Goal: Check status: Check status

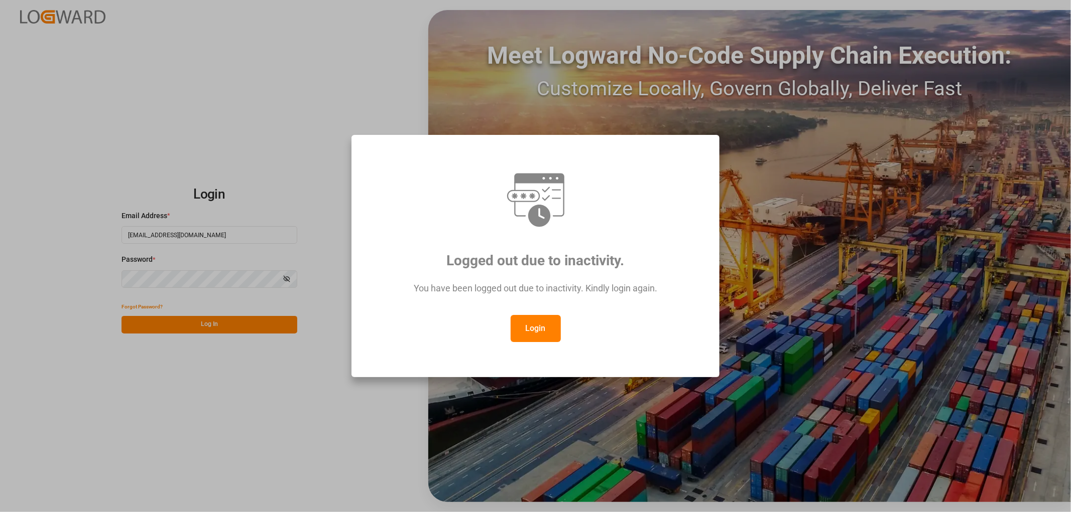
click at [541, 331] on button "Login" at bounding box center [535, 328] width 50 height 27
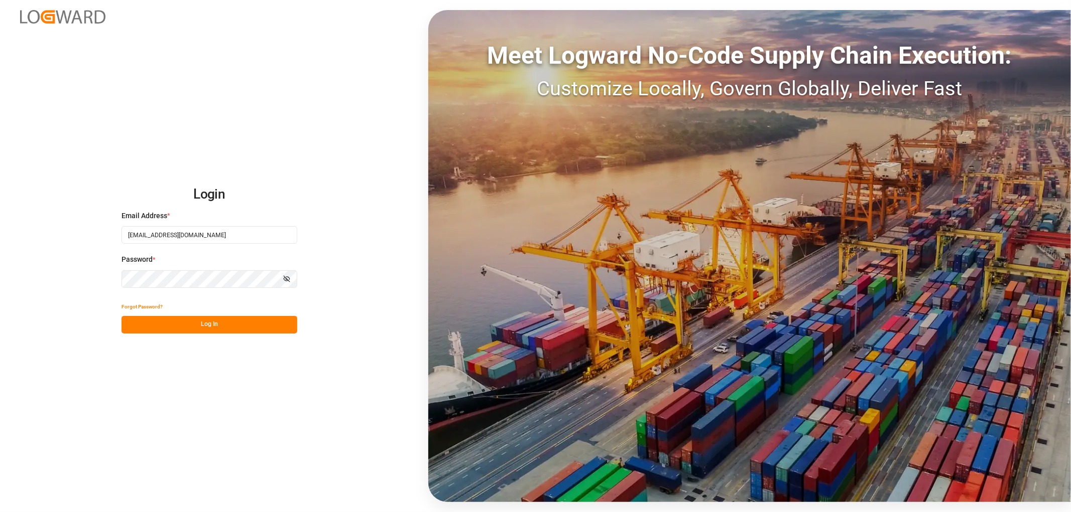
click at [216, 320] on button "Log In" at bounding box center [209, 325] width 176 height 18
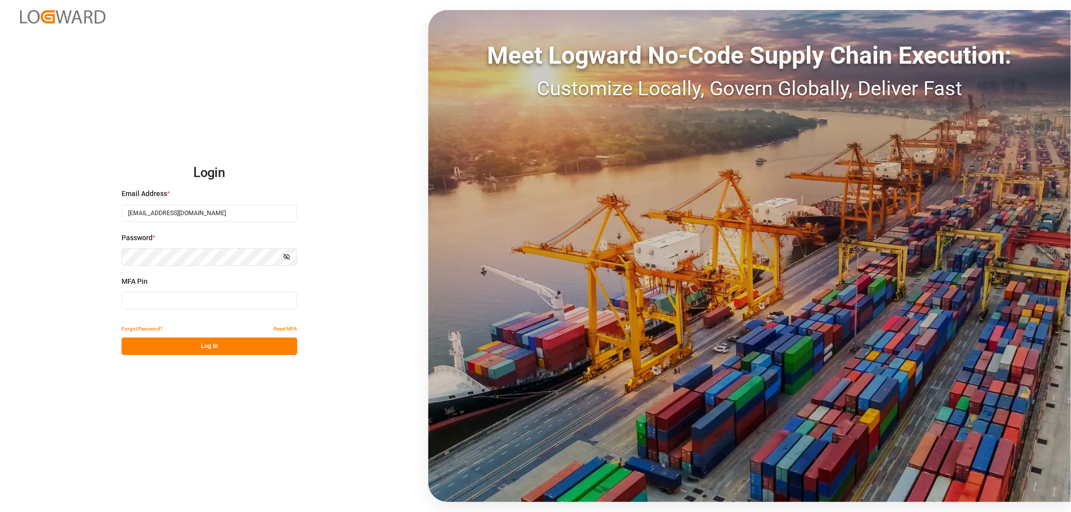
click at [197, 303] on input at bounding box center [209, 301] width 176 height 18
type input "731088"
click at [218, 342] on button "Log In" at bounding box center [209, 347] width 176 height 18
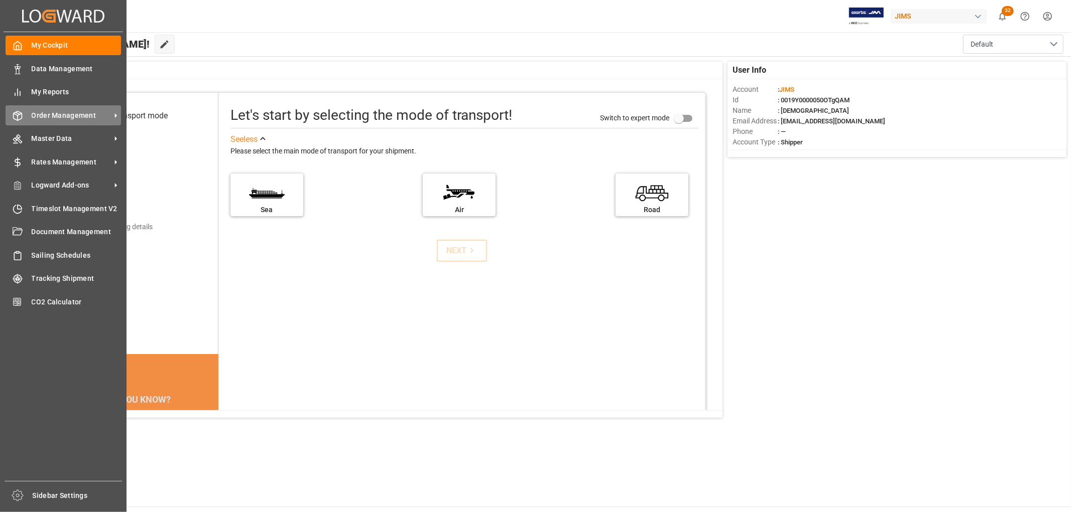
click at [51, 111] on span "Order Management" at bounding box center [71, 115] width 79 height 11
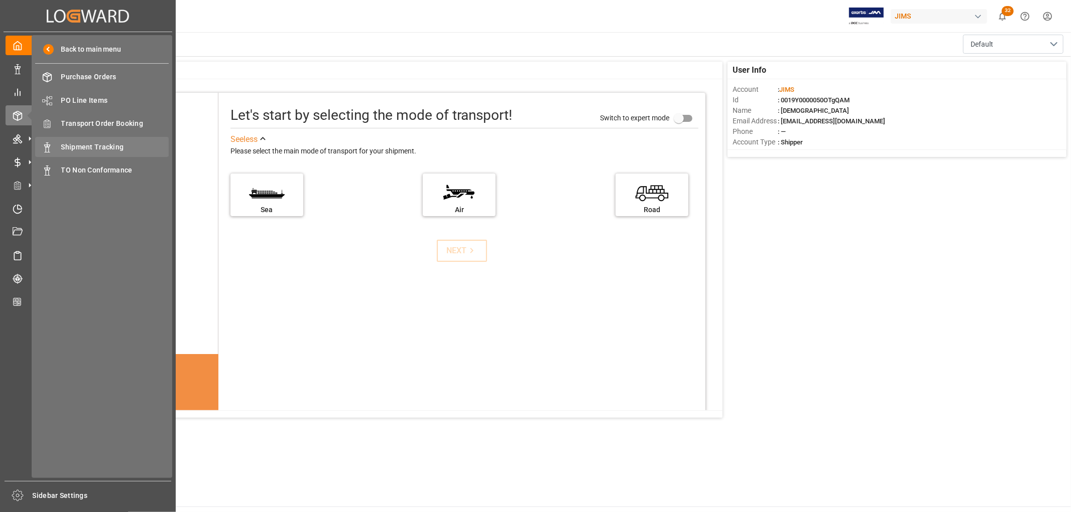
click at [95, 149] on span "Shipment Tracking" at bounding box center [115, 147] width 108 height 11
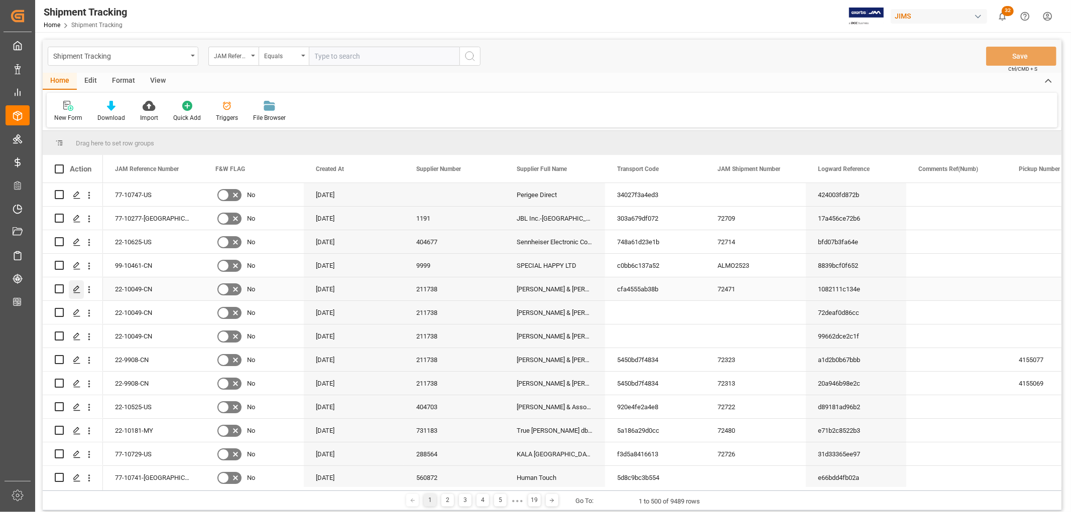
click at [74, 288] on polygon "Press SPACE to select this row." at bounding box center [76, 288] width 5 height 5
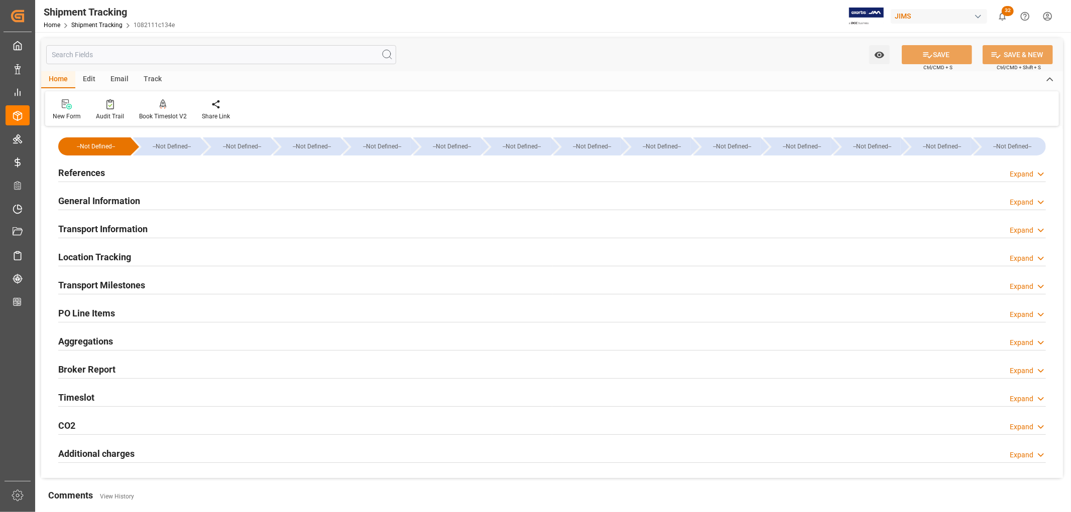
type input "[DATE] 00:00"
type input "[DATE]"
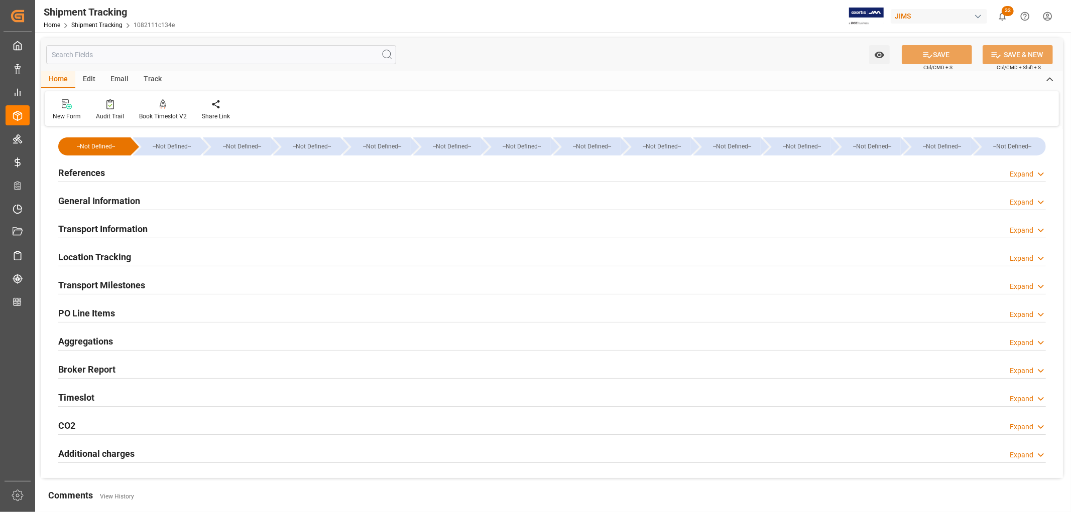
type input "[DATE] 00:00"
type input "[DATE] 15:00"
type input "[DATE]"
type input "[DATE] 06:00"
type input "[DATE]"
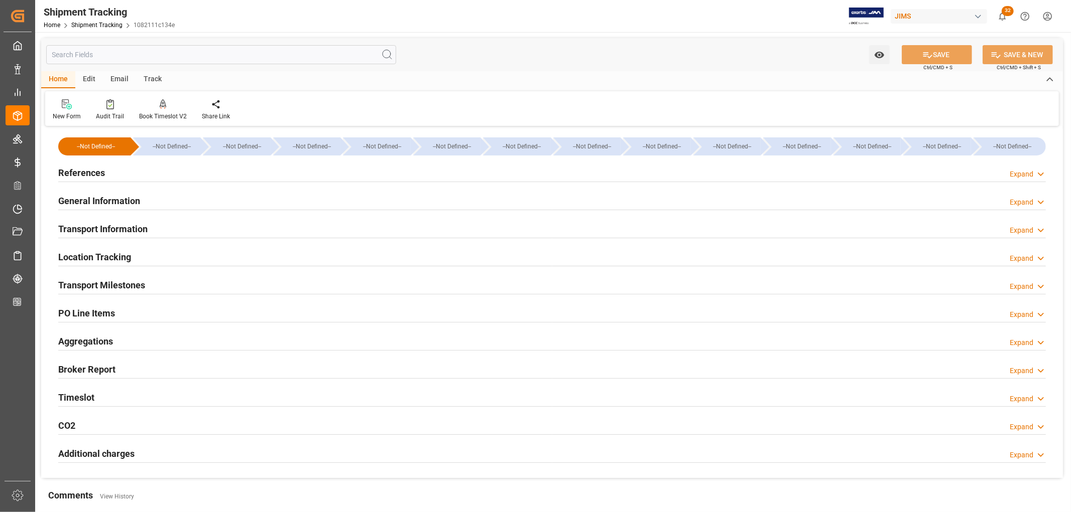
type input "[DATE] 00:00"
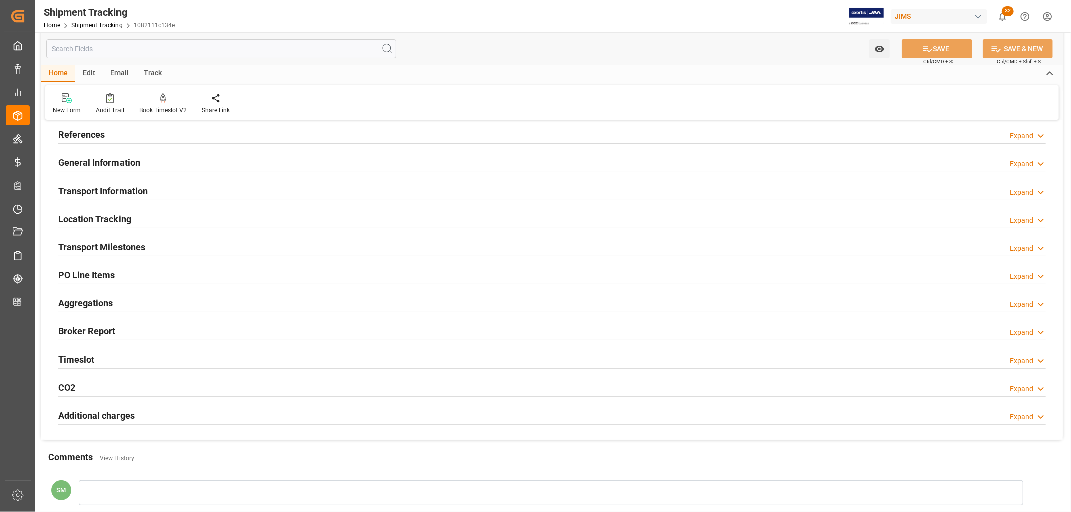
scroll to position [111, 0]
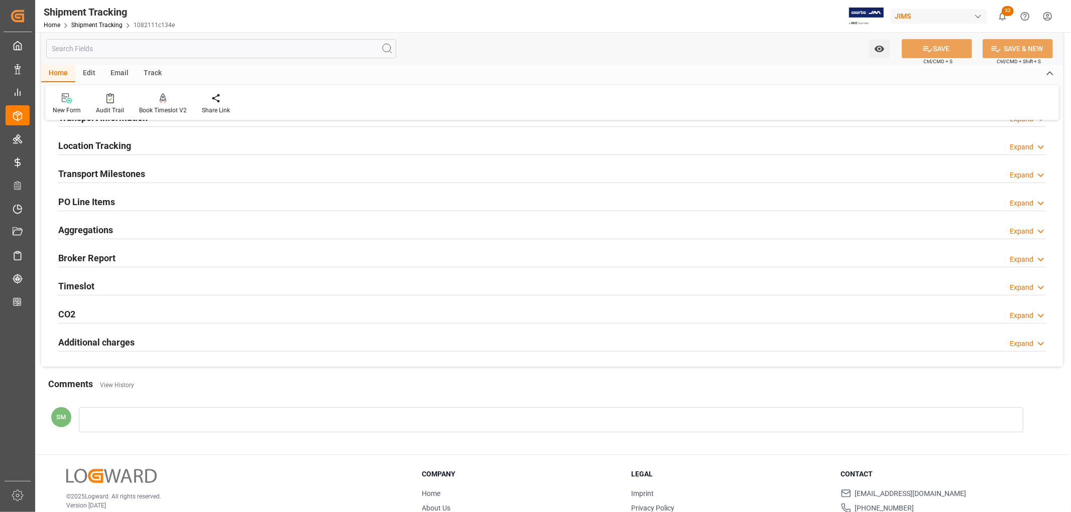
click at [116, 173] on h2 "Transport Milestones" at bounding box center [101, 174] width 87 height 14
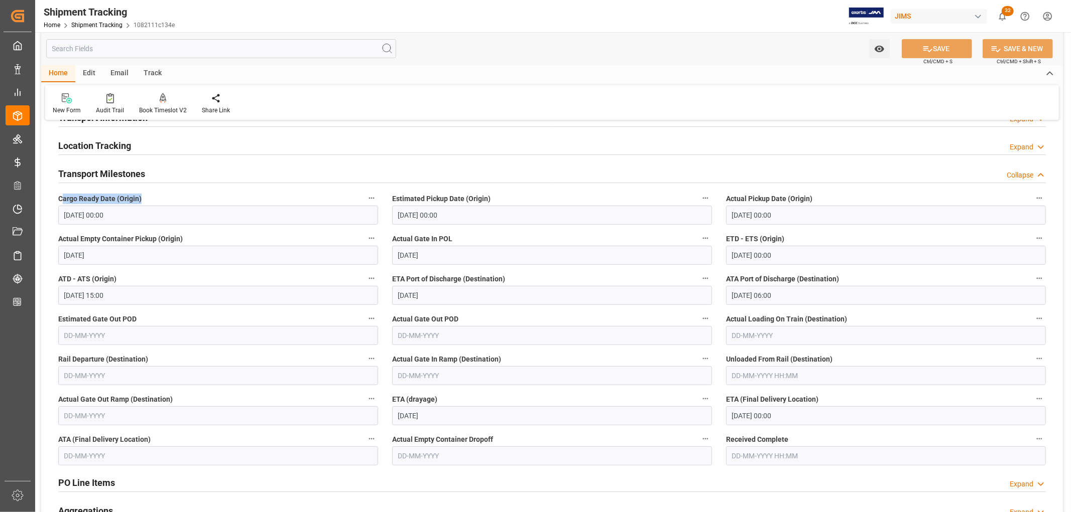
drag, startPoint x: 61, startPoint y: 198, endPoint x: 159, endPoint y: 198, distance: 97.9
click at [159, 198] on label "Cargo Ready Date (Origin)" at bounding box center [218, 199] width 320 height 14
drag, startPoint x: 395, startPoint y: 196, endPoint x: 483, endPoint y: 196, distance: 87.8
click at [483, 196] on span "Estimated Pickup Date (Origin)" at bounding box center [441, 199] width 98 height 11
drag, startPoint x: 738, startPoint y: 199, endPoint x: 825, endPoint y: 199, distance: 86.8
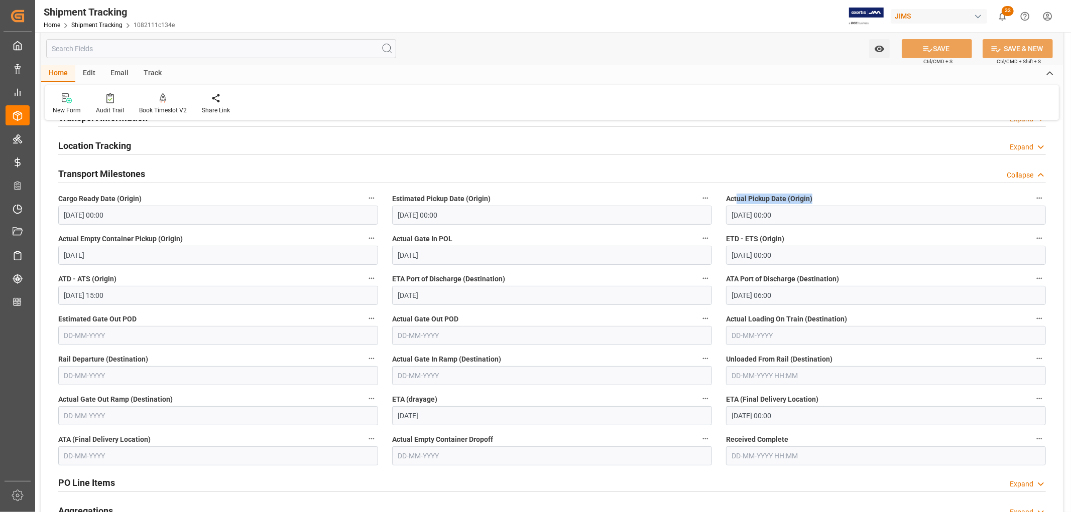
click at [825, 199] on label "Actual Pickup Date (Origin)" at bounding box center [886, 199] width 320 height 14
drag, startPoint x: 86, startPoint y: 198, endPoint x: 156, endPoint y: 196, distance: 69.3
click at [156, 196] on label "Cargo Ready Date (Origin)" at bounding box center [218, 199] width 320 height 14
drag, startPoint x: 727, startPoint y: 240, endPoint x: 786, endPoint y: 240, distance: 59.2
click at [786, 240] on label "ETD - ETS (Origin)" at bounding box center [886, 239] width 320 height 14
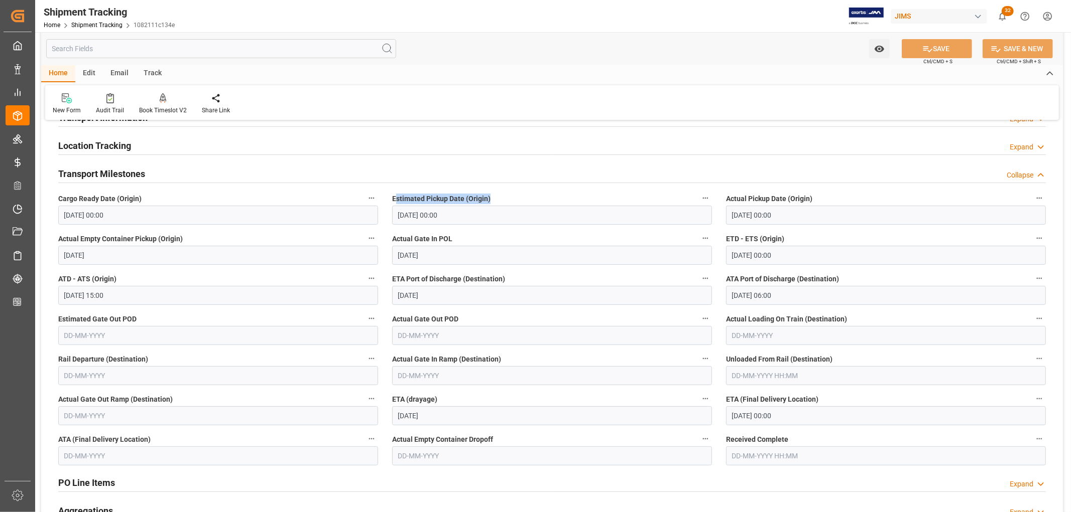
drag, startPoint x: 489, startPoint y: 201, endPoint x: 394, endPoint y: 210, distance: 94.8
click at [394, 202] on label "Estimated Pickup Date (Origin)" at bounding box center [552, 199] width 320 height 14
click at [421, 197] on span "Estimated Pickup Date (Origin)" at bounding box center [441, 199] width 98 height 11
click at [699, 197] on button "Estimated Pickup Date (Origin)" at bounding box center [705, 198] width 13 height 13
drag, startPoint x: 492, startPoint y: 197, endPoint x: 393, endPoint y: 196, distance: 98.4
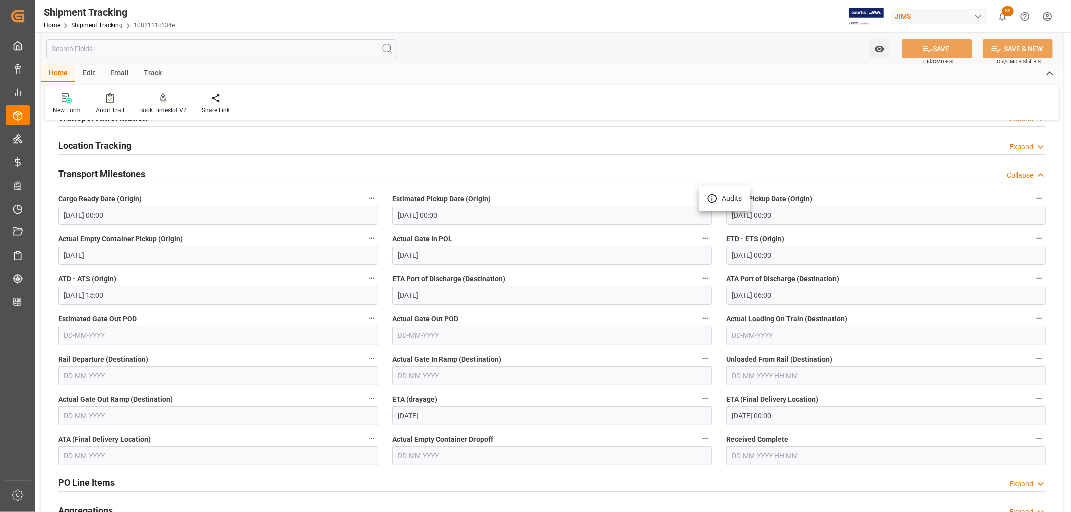
click at [393, 196] on div at bounding box center [535, 256] width 1071 height 512
drag, startPoint x: 390, startPoint y: 198, endPoint x: 489, endPoint y: 197, distance: 98.9
click at [489, 197] on div "Estimated Pickup Date (Origin) [DATE] 00:00" at bounding box center [552, 208] width 334 height 40
copy span "Estimated Pickup Date (Origin)"
drag, startPoint x: 724, startPoint y: 236, endPoint x: 784, endPoint y: 235, distance: 60.2
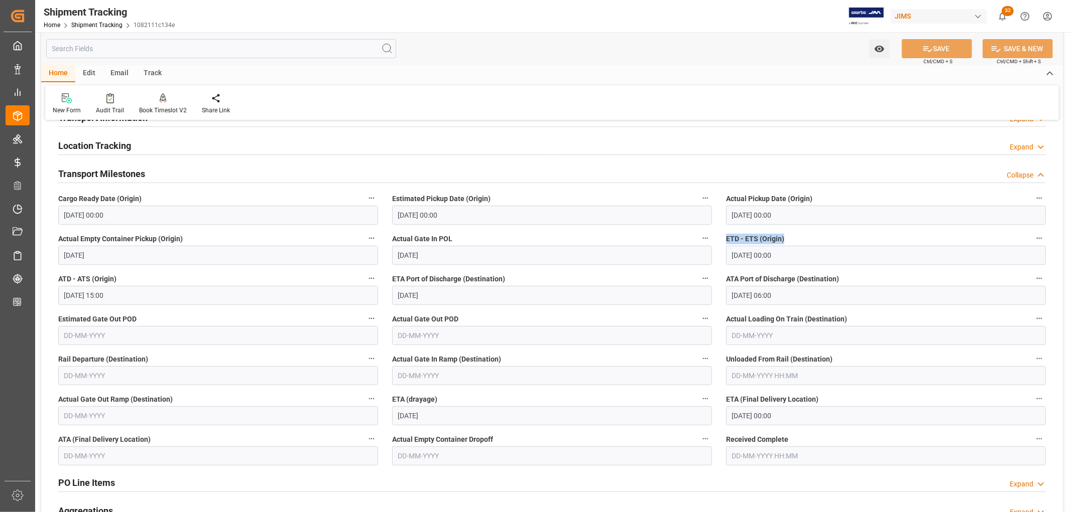
click at [784, 235] on div "ETD - ETS (Origin) [DATE] 00:00" at bounding box center [886, 248] width 334 height 40
copy span "ETD - ETS (Origin)"
drag, startPoint x: 724, startPoint y: 398, endPoint x: 820, endPoint y: 397, distance: 95.4
click at [820, 397] on div "ETA (Final Delivery Location) [DATE] 00:00" at bounding box center [886, 409] width 334 height 40
copy span "ETA (Final Delivery Location)"
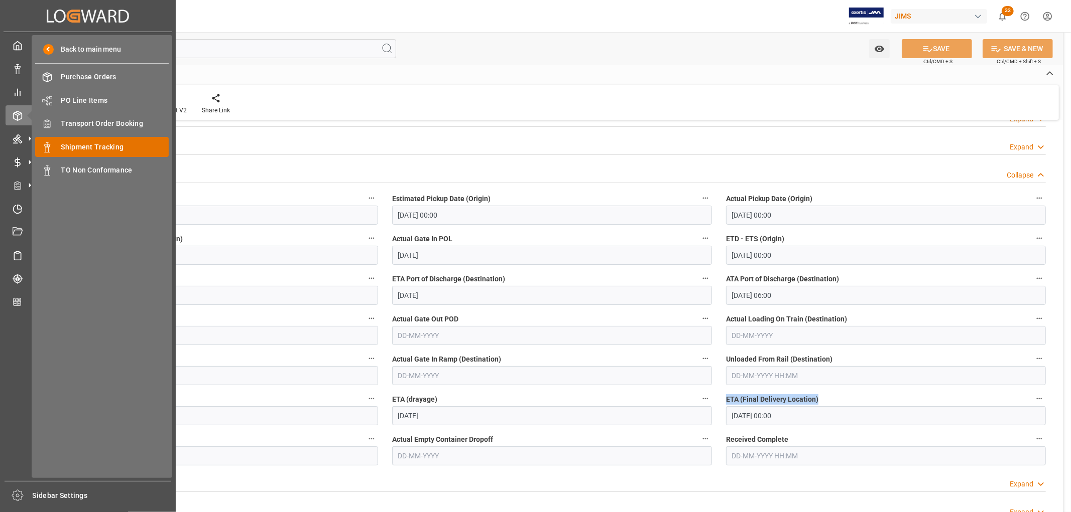
click at [85, 148] on span "Shipment Tracking" at bounding box center [115, 147] width 108 height 11
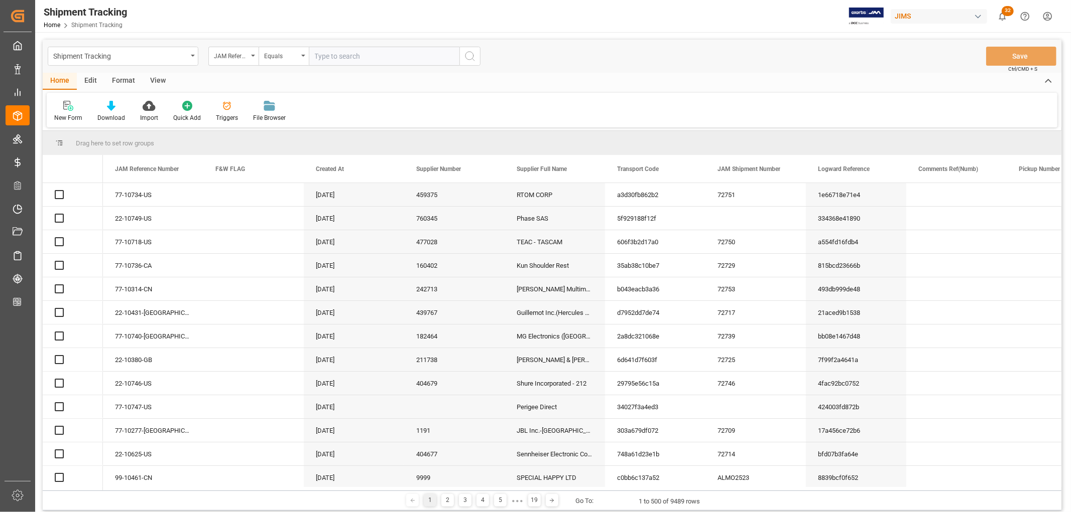
click at [341, 57] on input "text" at bounding box center [384, 56] width 151 height 19
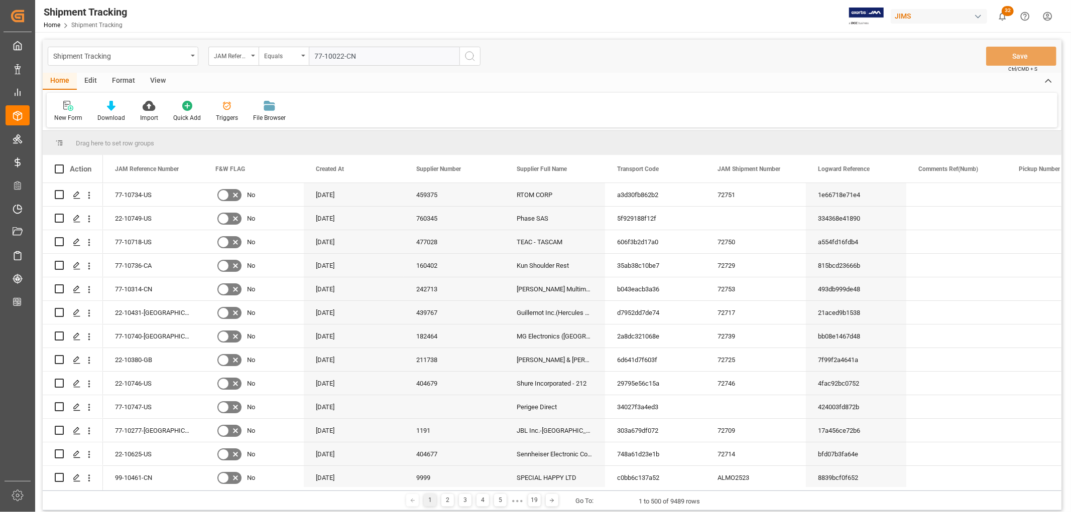
type input "77-10022-CN"
click at [468, 53] on icon "search button" at bounding box center [470, 56] width 12 height 12
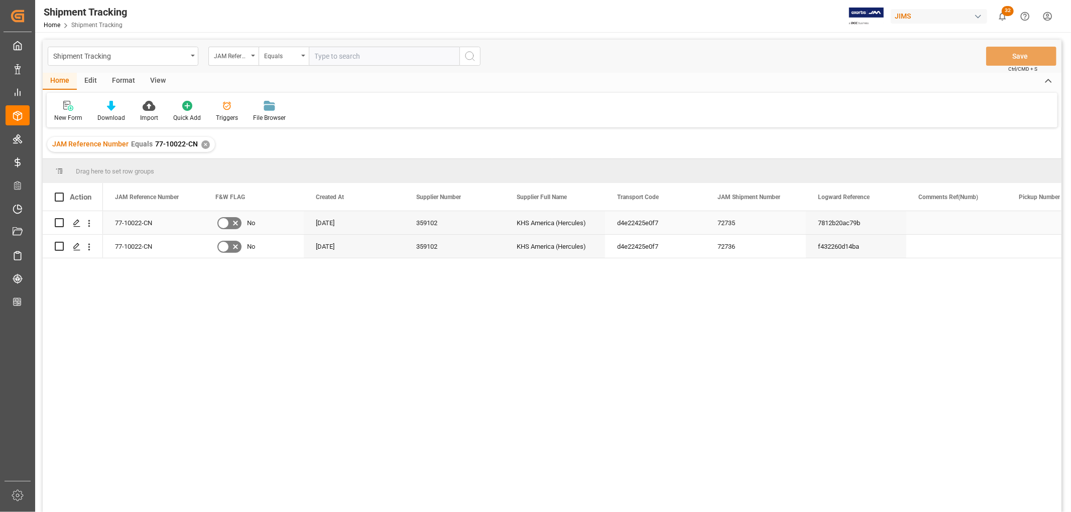
click at [556, 227] on div "KHS America (Hercules)" at bounding box center [554, 222] width 100 height 23
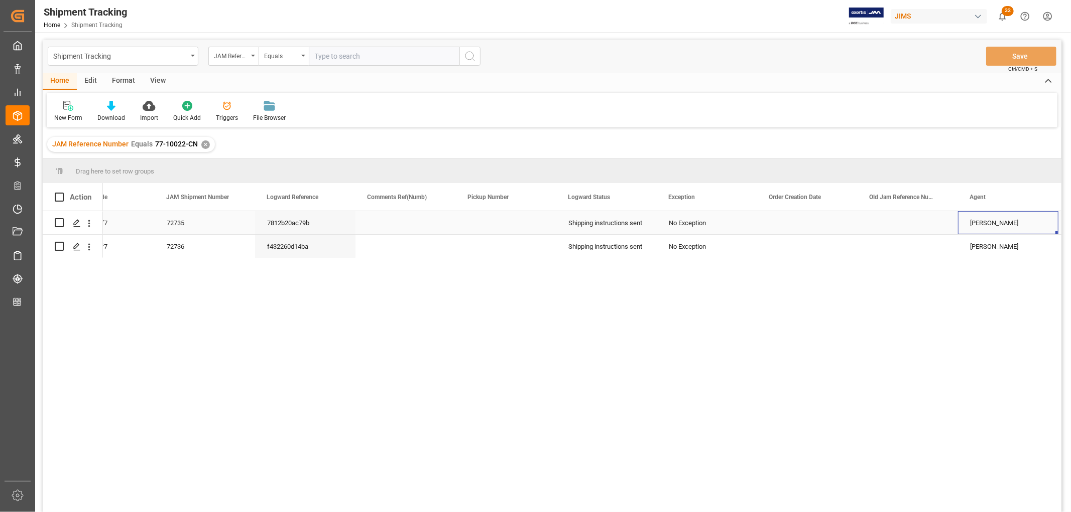
scroll to position [0, 651]
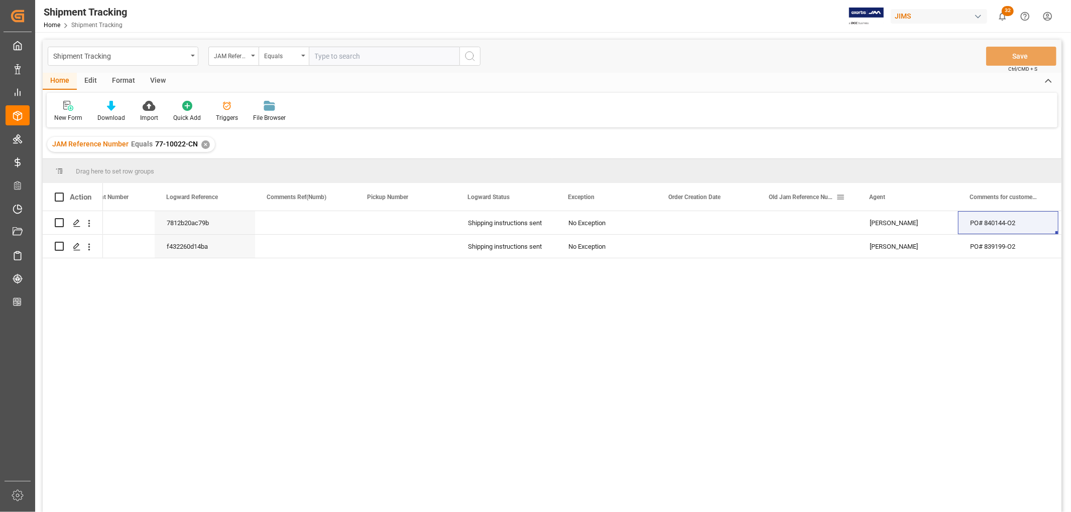
click at [839, 195] on span at bounding box center [840, 197] width 9 height 9
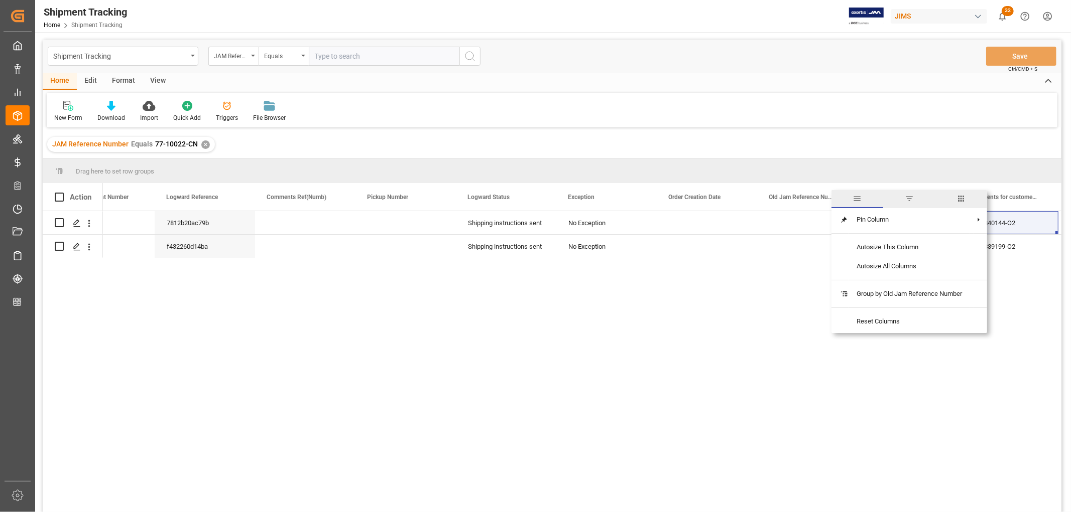
drag, startPoint x: 964, startPoint y: 195, endPoint x: 939, endPoint y: 197, distance: 25.7
click at [964, 194] on span "columns" at bounding box center [960, 198] width 9 height 9
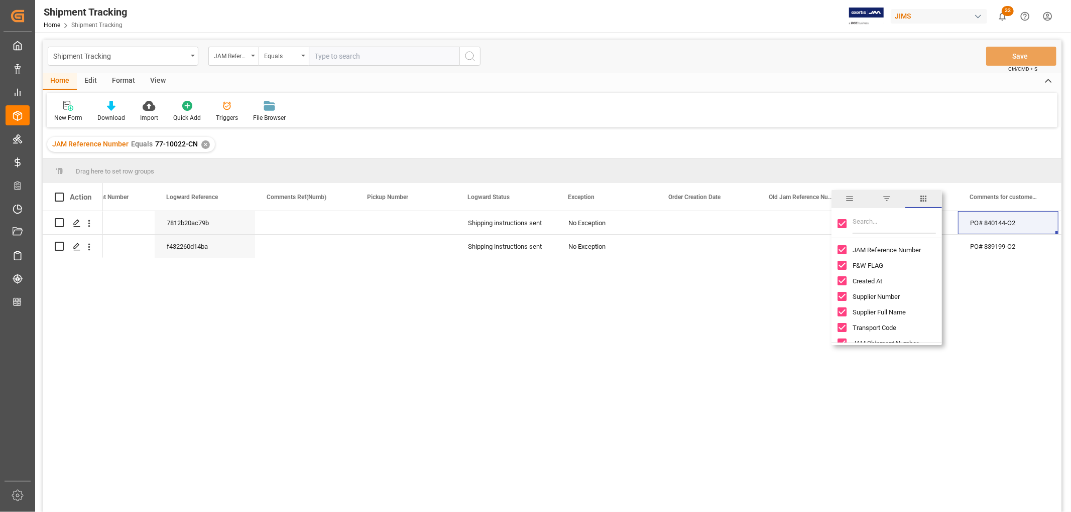
click at [842, 222] on input "Toggle Select All Columns" at bounding box center [841, 223] width 9 height 9
checkbox input "false"
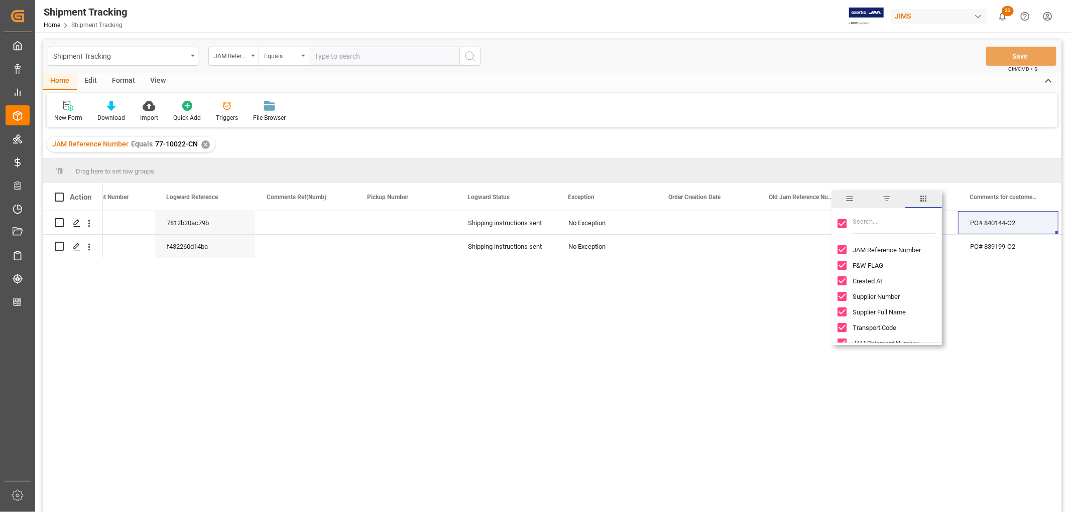
checkbox input "false"
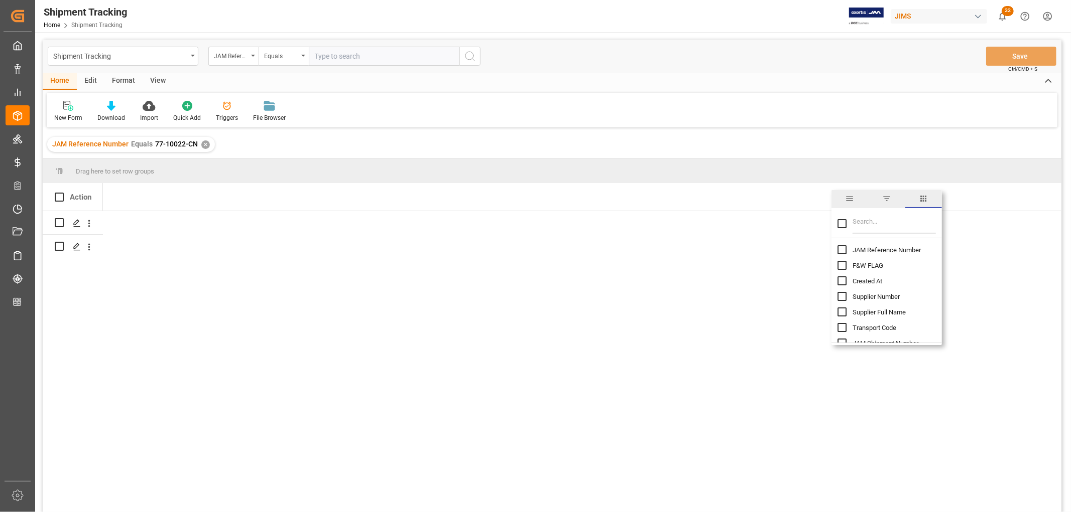
click at [840, 252] on input "JAM Reference Number column toggle visibility (hidden)" at bounding box center [841, 249] width 9 height 9
checkbox input "true"
checkbox input "false"
click at [871, 222] on input "Filter Columns Input" at bounding box center [893, 224] width 83 height 20
type input "comment"
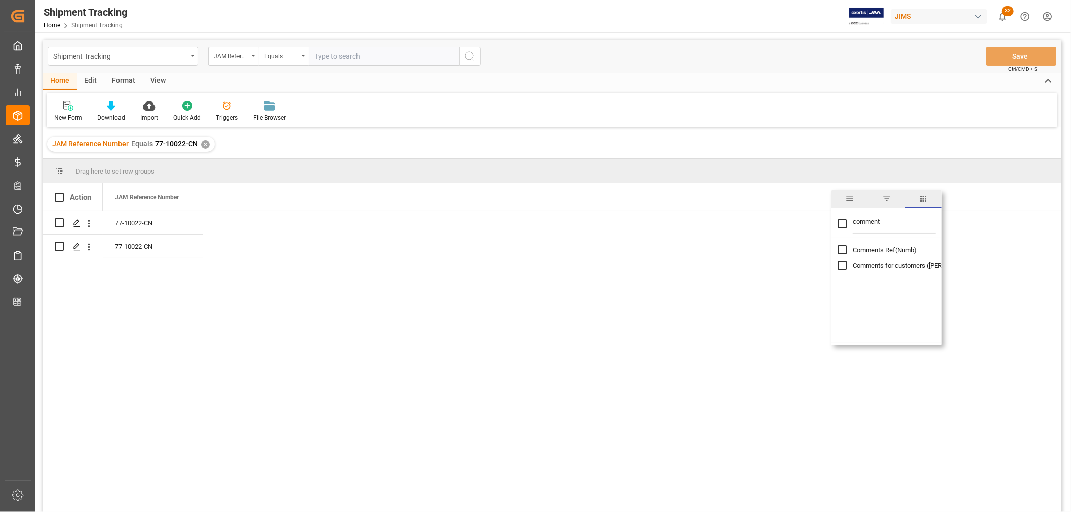
click at [841, 262] on input "Comments for customers (SAL) column toggle visibility (hidden)" at bounding box center [841, 265] width 9 height 9
checkbox input "true"
checkbox input "false"
click at [576, 94] on div "New Form Download Import Quick Add Triggers File Browser" at bounding box center [552, 110] width 1010 height 35
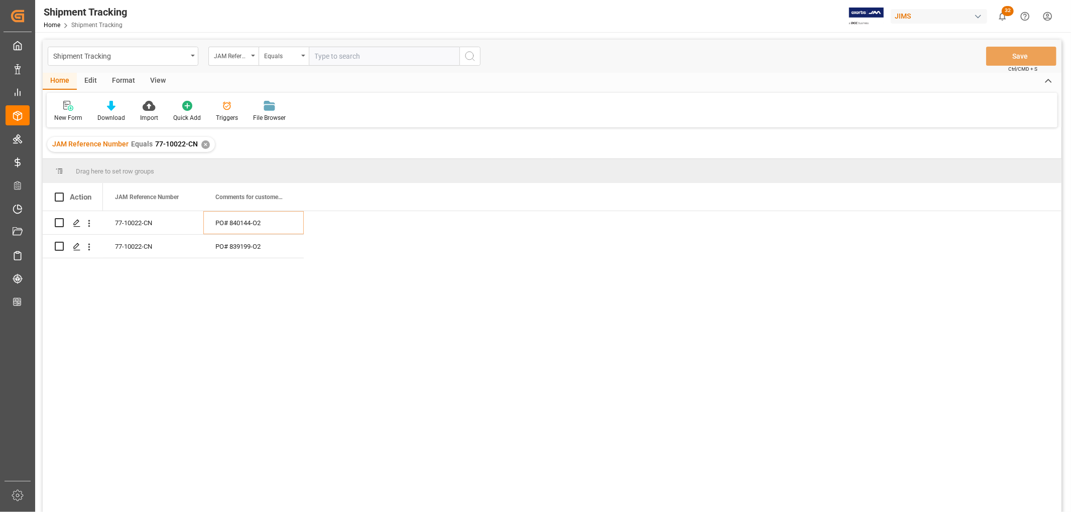
click at [466, 432] on div "77-10022-CN PO# 840144-O2 77-10022-CN PO# 839199-O2" at bounding box center [582, 365] width 958 height 308
click at [120, 398] on div "77-10022-CN PO# 840144-O2 77-10022-CN PO# 839199-O2" at bounding box center [582, 365] width 958 height 308
click at [288, 198] on span at bounding box center [287, 197] width 9 height 9
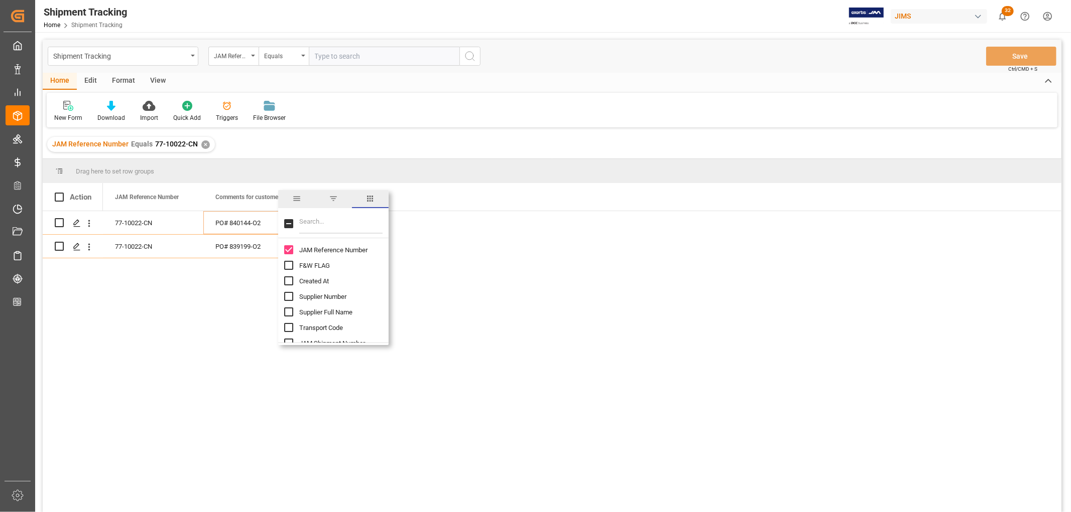
click at [309, 225] on input "Filter Columns Input" at bounding box center [340, 224] width 83 height 20
type input "comment"
click at [289, 251] on input "Comments Ref(Numb) column toggle visibility (hidden)" at bounding box center [288, 249] width 9 height 9
checkbox input "true"
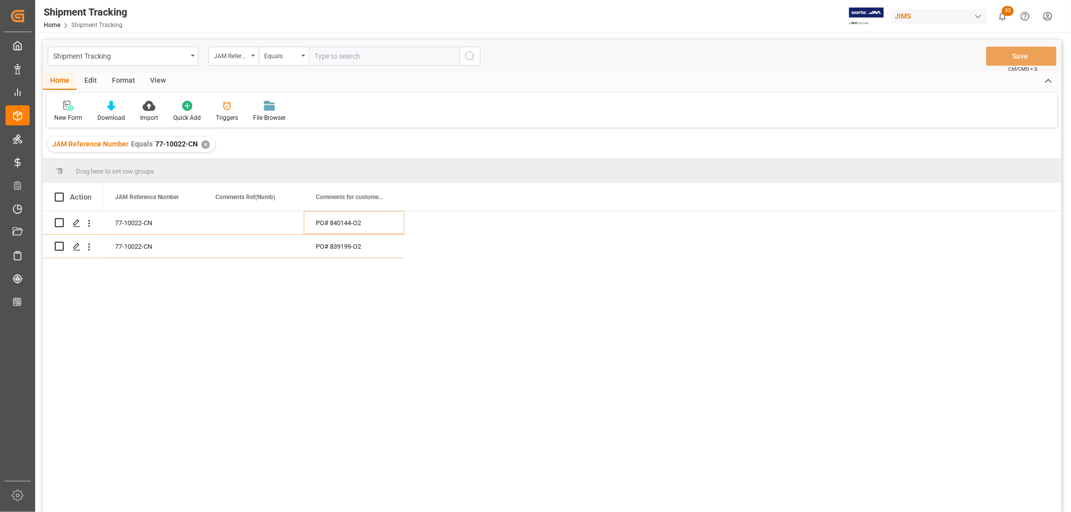
click at [531, 122] on div "New Form Download Import Quick Add Triggers File Browser" at bounding box center [552, 110] width 1010 height 35
click at [329, 54] on input "text" at bounding box center [384, 56] width 151 height 19
paste input "22-9321-CN"
type input "22-9321-CN"
click at [203, 144] on div "✕" at bounding box center [205, 145] width 9 height 9
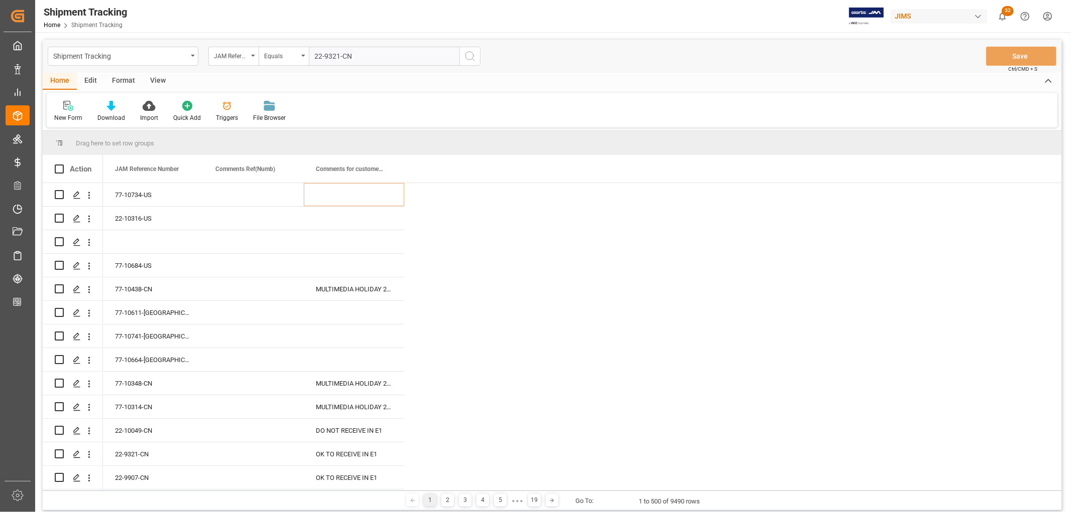
click at [469, 57] on icon "search button" at bounding box center [470, 56] width 12 height 12
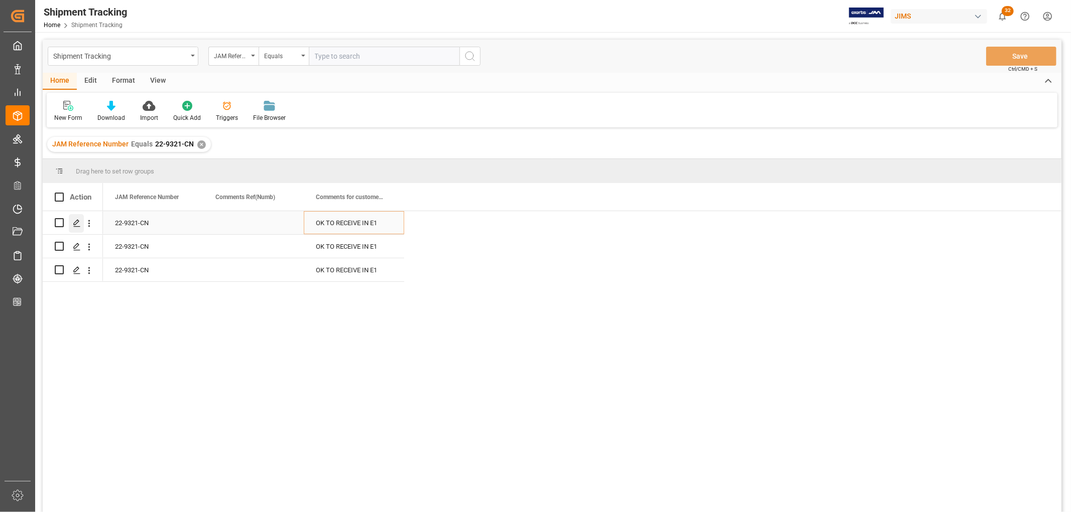
click at [77, 222] on icon "Press SPACE to select this row." at bounding box center [77, 223] width 8 height 8
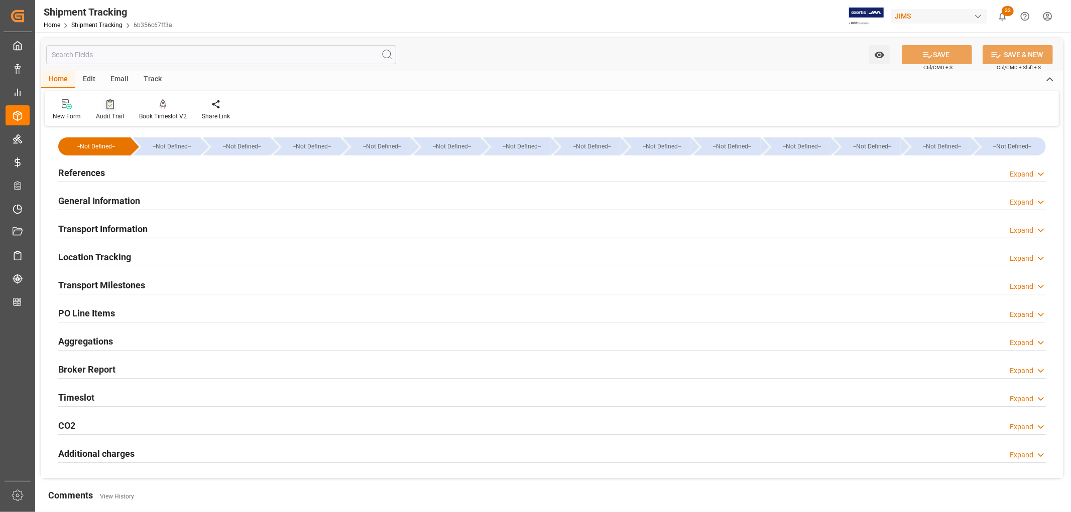
click at [104, 109] on div at bounding box center [110, 104] width 28 height 11
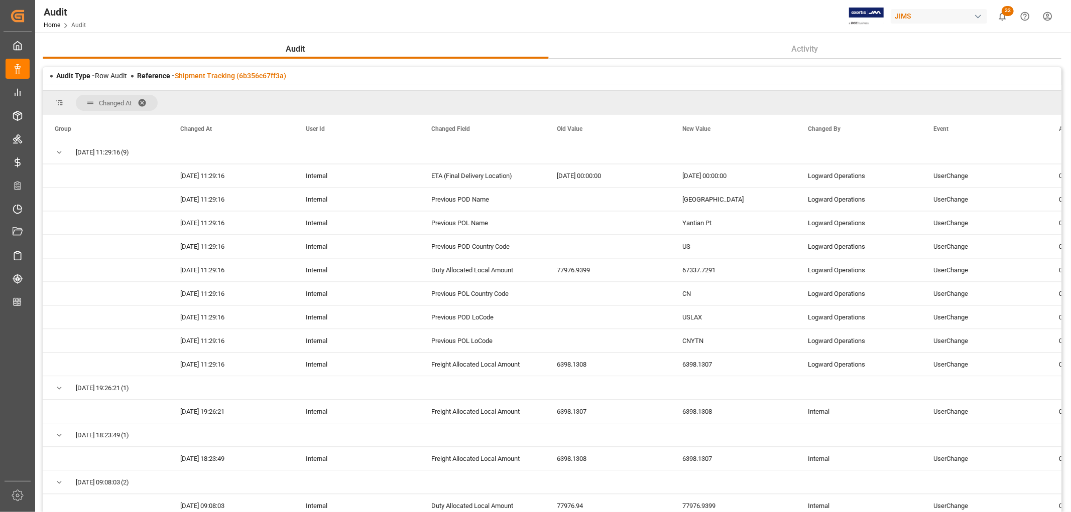
scroll to position [15169, 0]
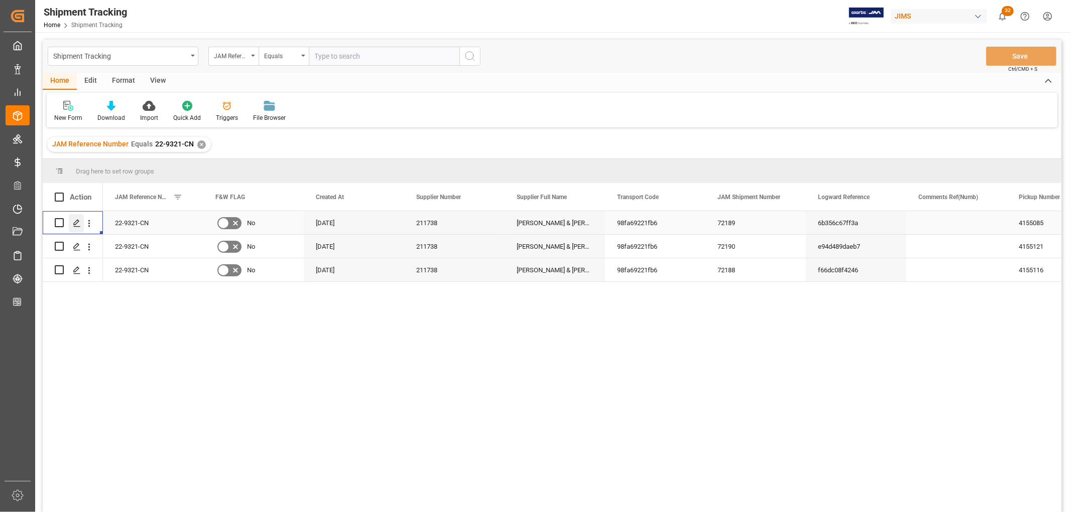
click at [74, 222] on polygon "Press SPACE to select this row." at bounding box center [76, 222] width 5 height 5
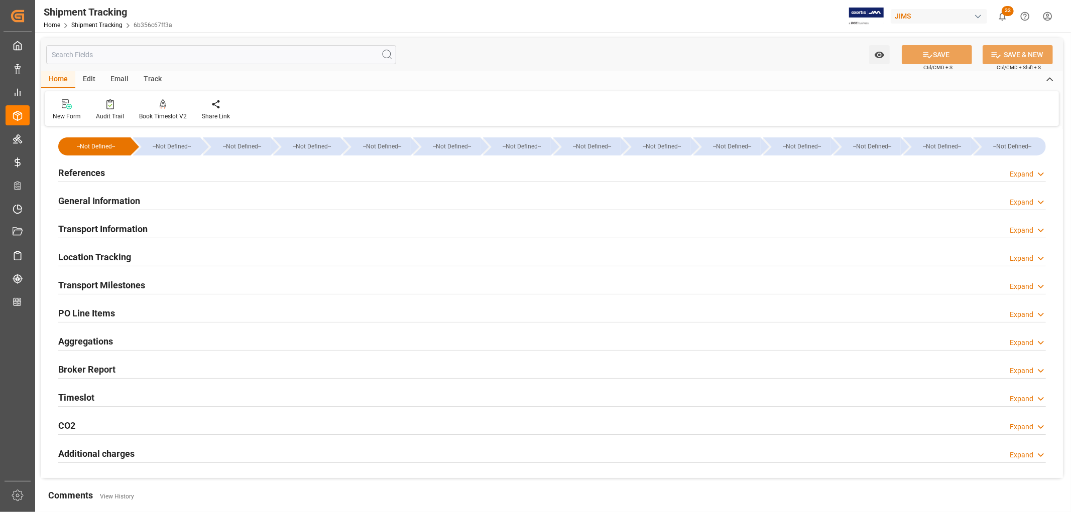
type input "[DATE]"
click at [69, 178] on h2 "References" at bounding box center [81, 173] width 47 height 14
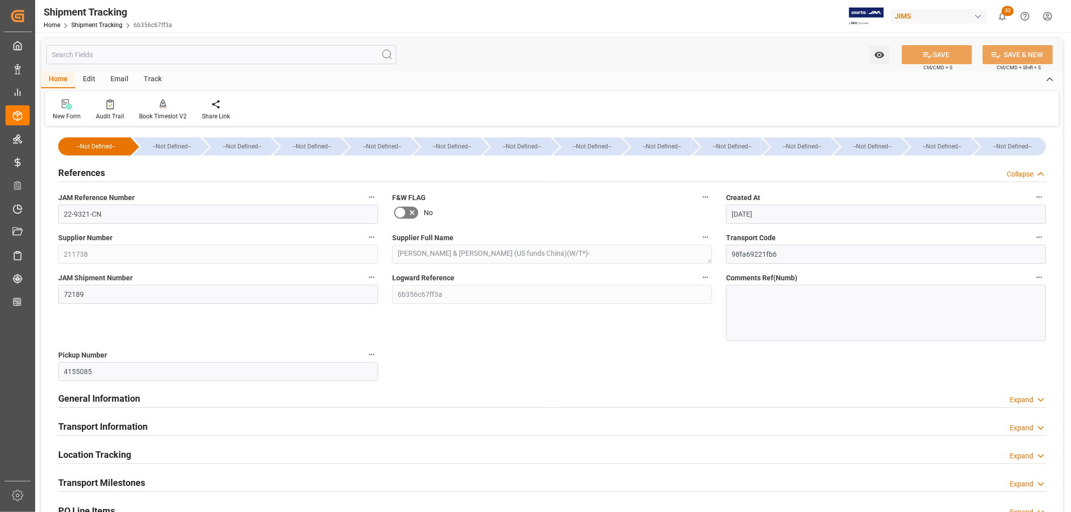
click at [78, 172] on h2 "References" at bounding box center [81, 173] width 47 height 14
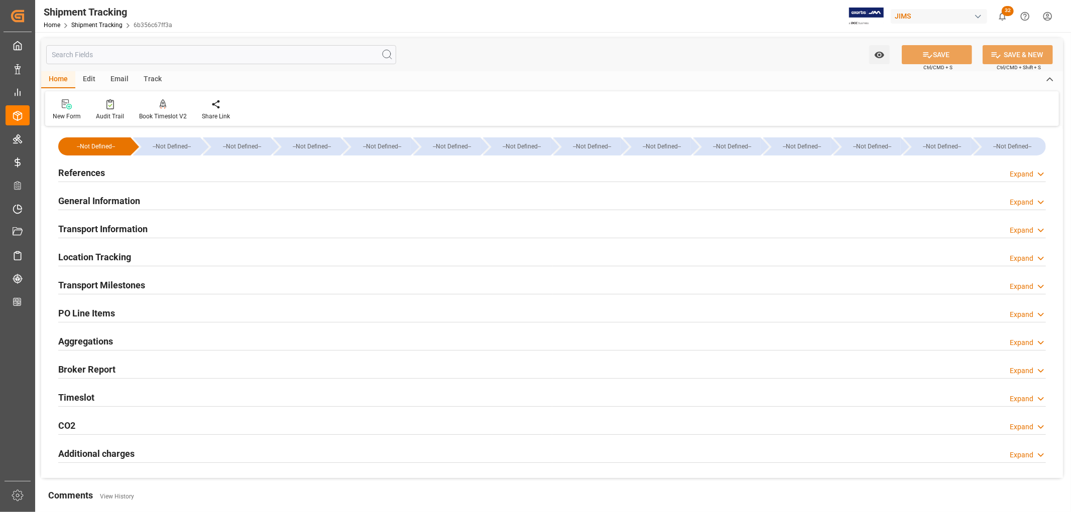
click at [95, 169] on h2 "References" at bounding box center [81, 173] width 47 height 14
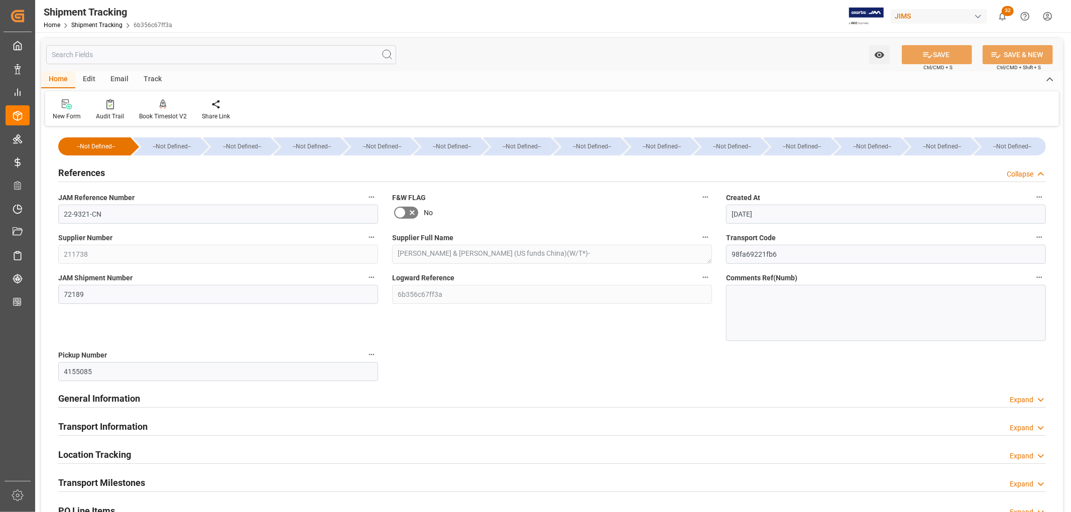
click at [95, 169] on h2 "References" at bounding box center [81, 173] width 47 height 14
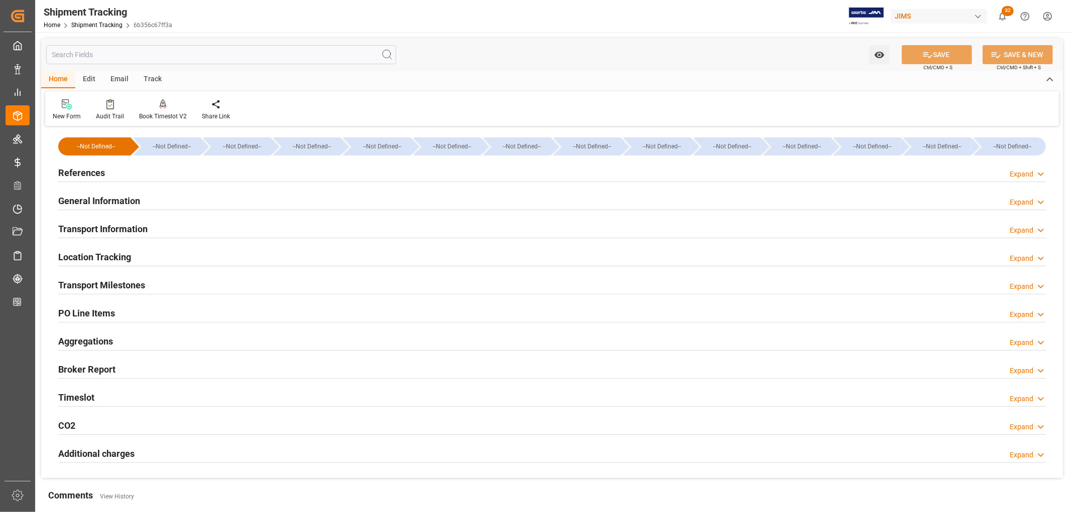
click at [90, 198] on h2 "General Information" at bounding box center [99, 201] width 82 height 14
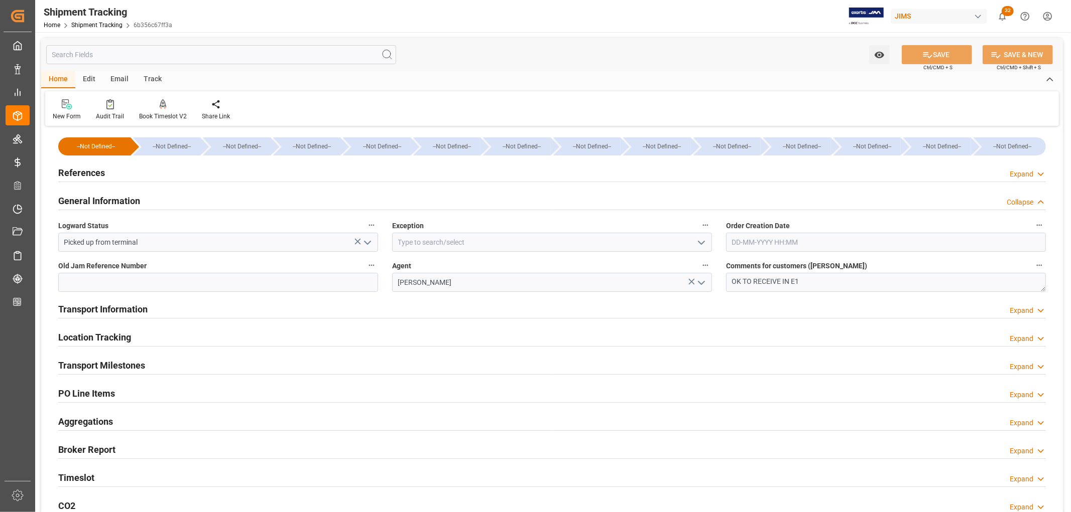
click at [1039, 267] on icon "button" at bounding box center [1039, 265] width 8 height 8
click at [1042, 264] on li "Audits" at bounding box center [1036, 265] width 51 height 17
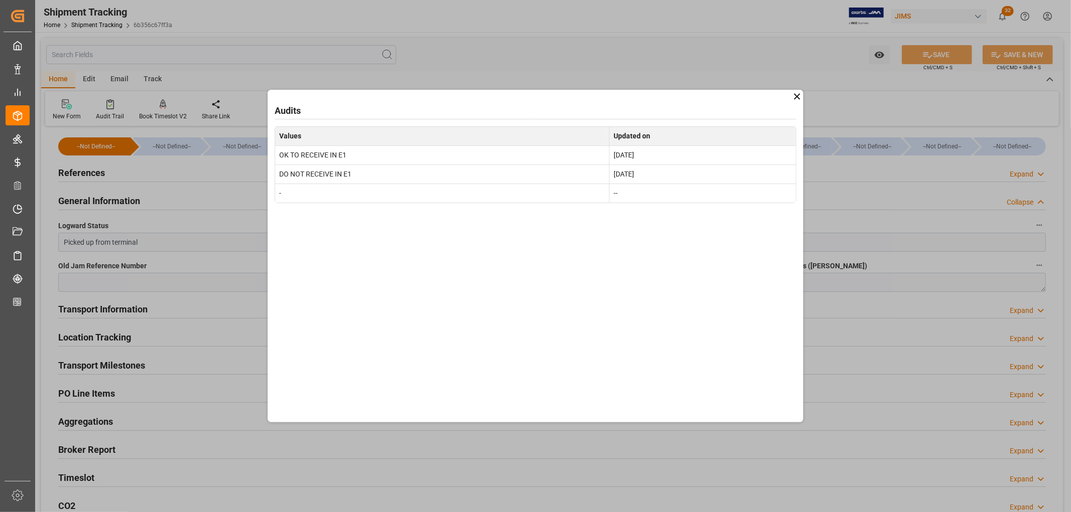
click at [520, 40] on div "Audits Values Updated on OK TO RECEIVE IN E1 Aug 22, 2025 DO NOT RECEIVE IN E1 …" at bounding box center [535, 256] width 1071 height 512
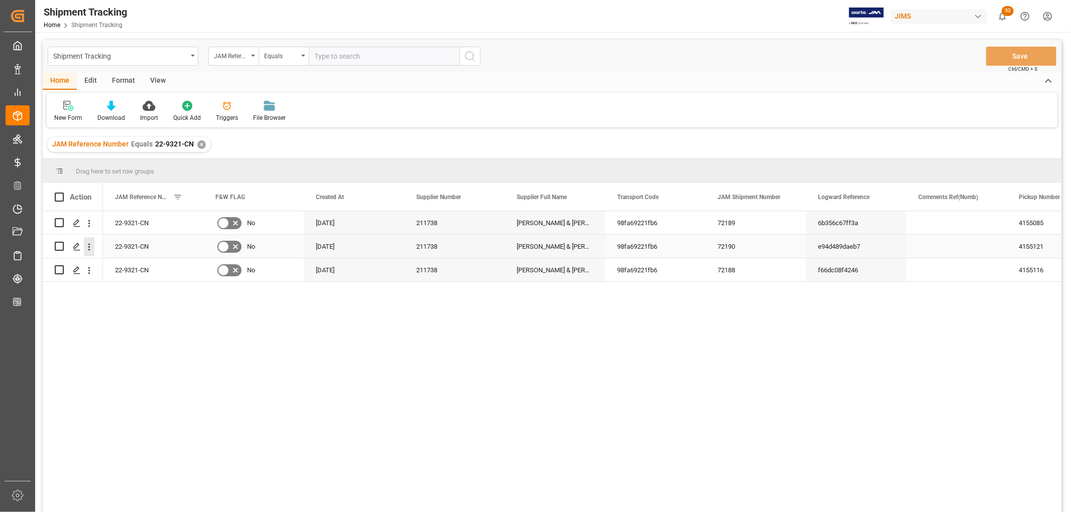
click at [89, 248] on icon "open menu" at bounding box center [89, 247] width 11 height 11
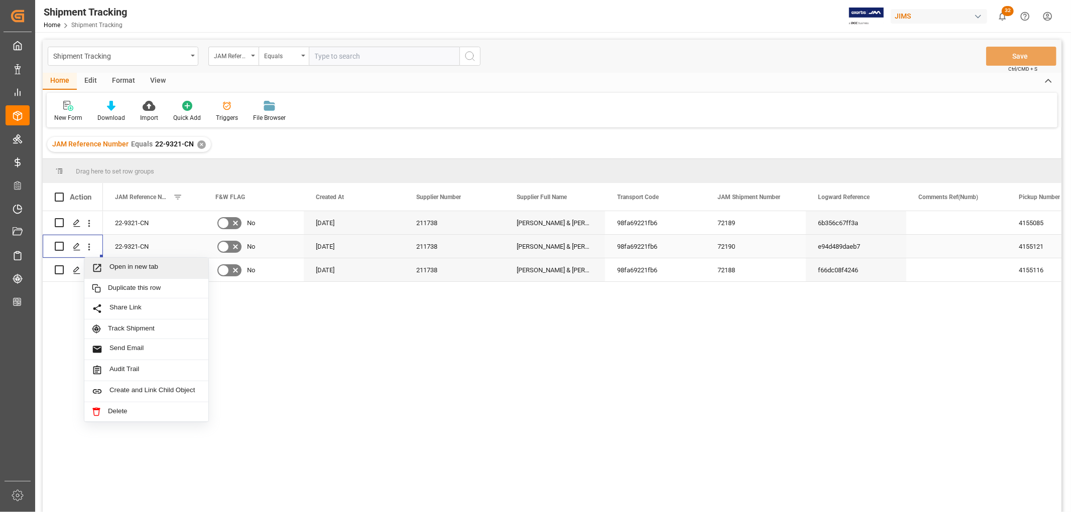
click at [118, 267] on span "Open in new tab" at bounding box center [154, 268] width 91 height 11
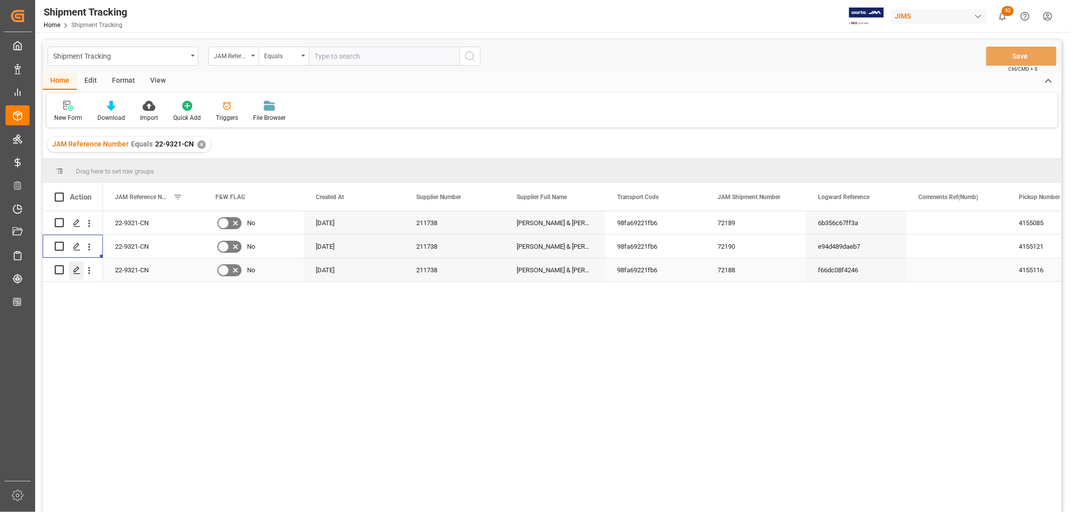
click at [78, 272] on icon "Press SPACE to select this row." at bounding box center [77, 271] width 8 height 8
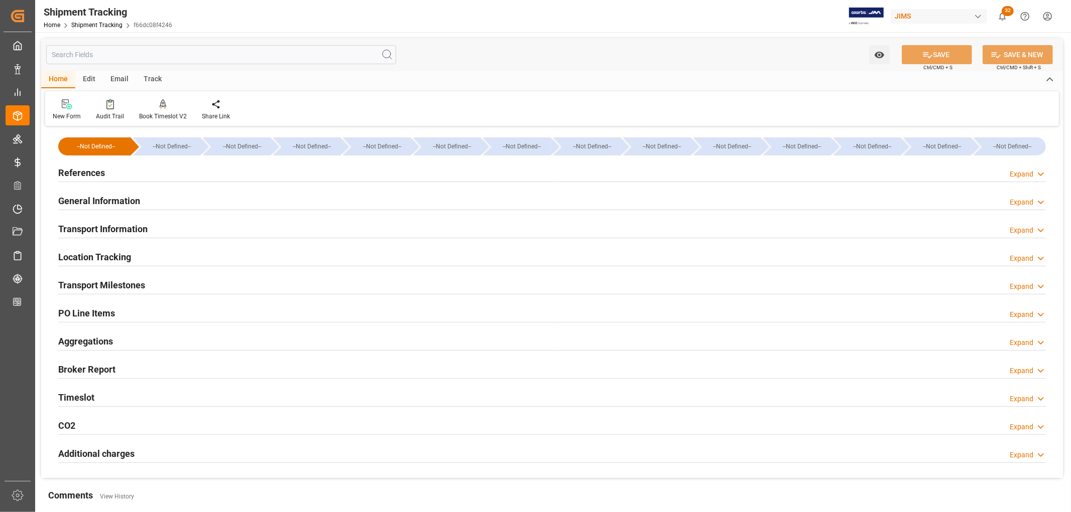
click at [216, 173] on div "References Expand" at bounding box center [551, 172] width 987 height 19
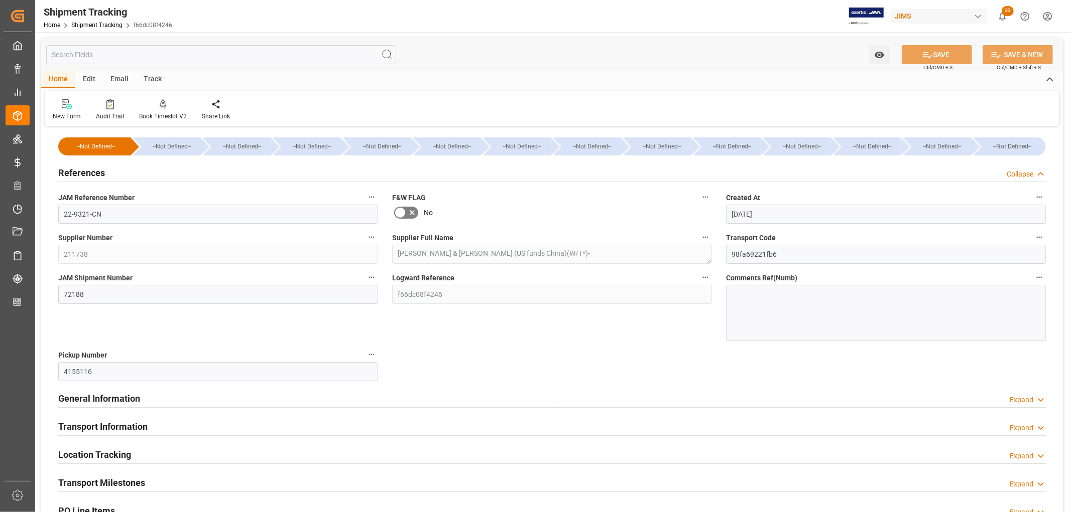
click at [215, 172] on div "References Collapse" at bounding box center [551, 172] width 987 height 19
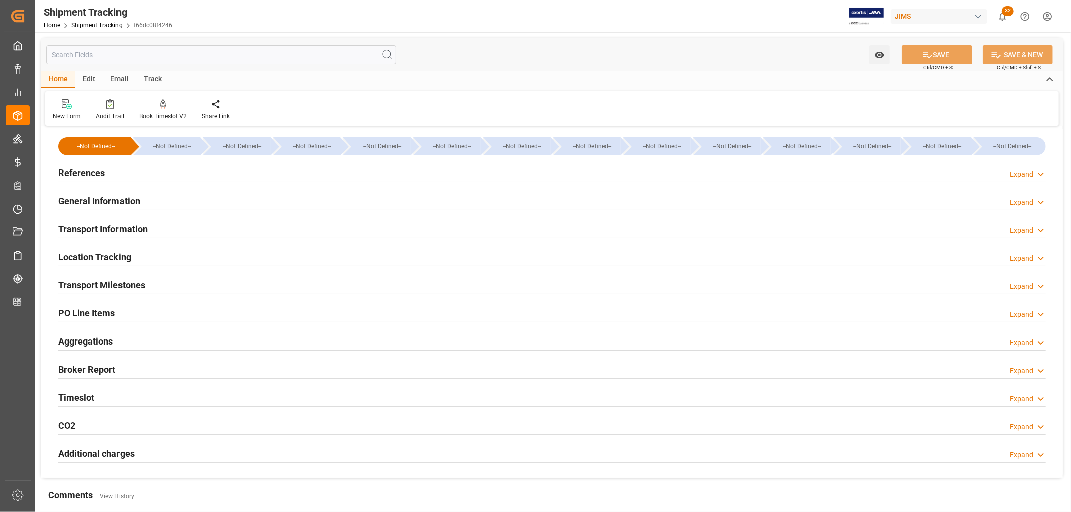
click at [152, 201] on div "General Information Expand" at bounding box center [551, 200] width 987 height 19
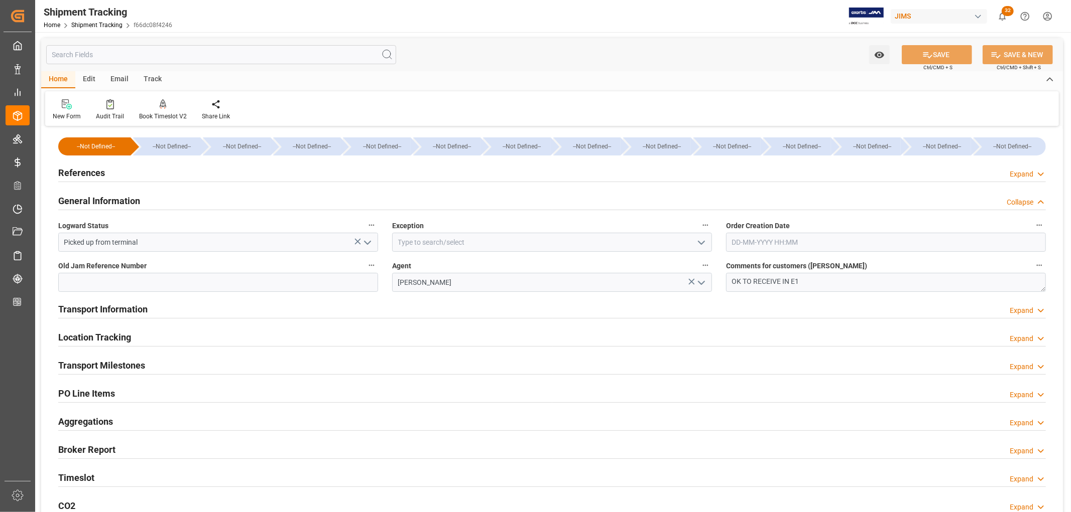
click at [1040, 264] on icon "button" at bounding box center [1039, 265] width 8 height 8
click at [1040, 264] on li "Audits" at bounding box center [1036, 265] width 51 height 17
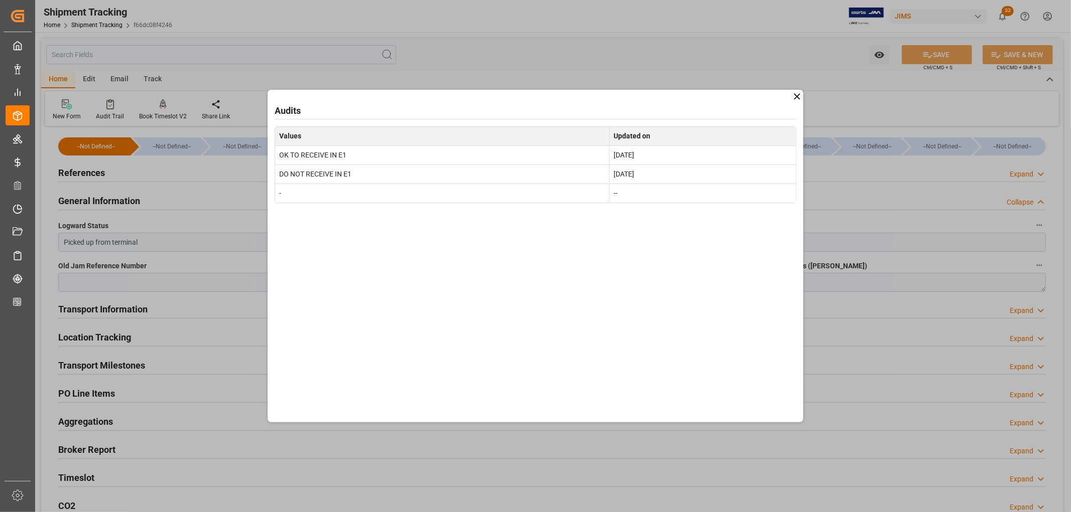
click at [795, 97] on icon at bounding box center [797, 96] width 6 height 6
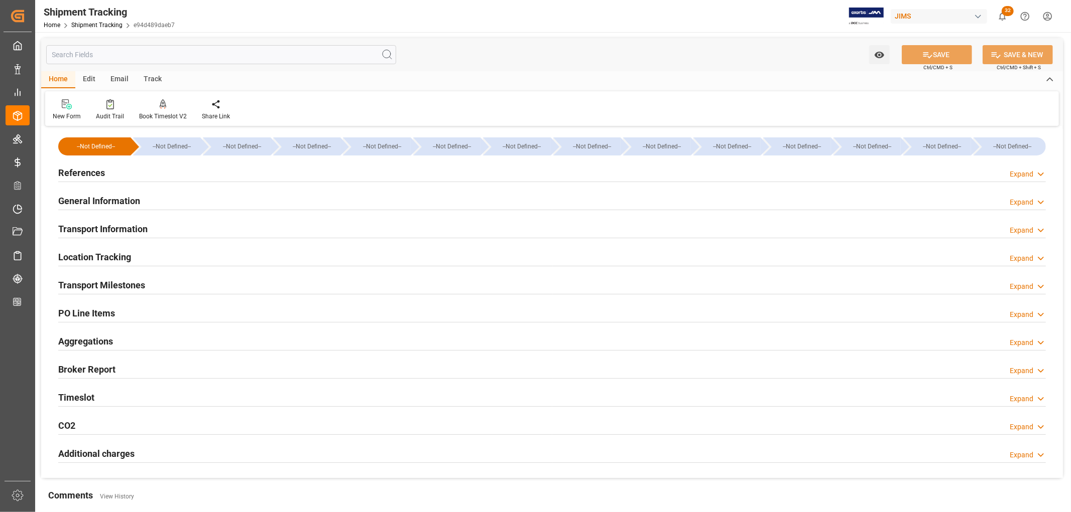
click at [84, 200] on h2 "General Information" at bounding box center [99, 201] width 82 height 14
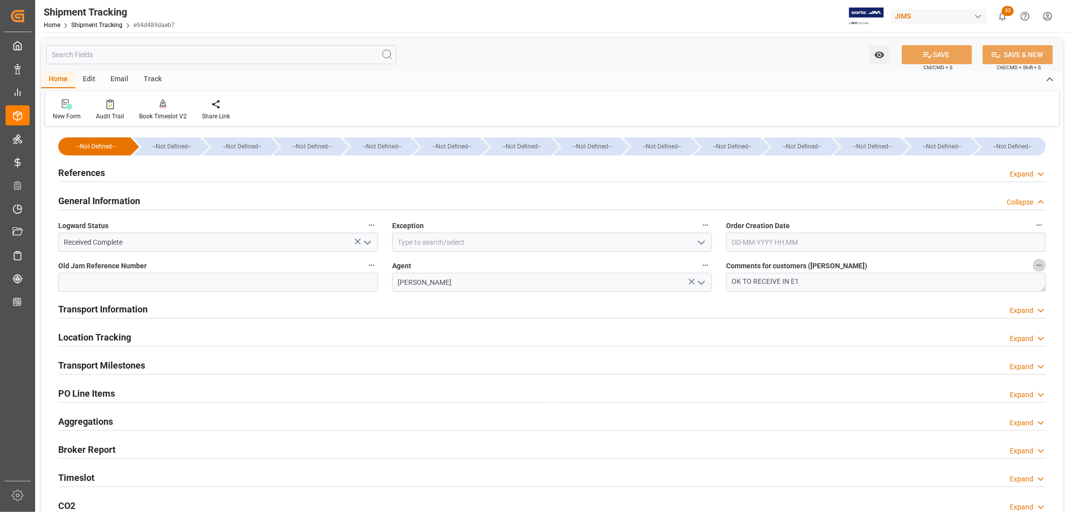
click at [1036, 268] on icon "button" at bounding box center [1039, 265] width 8 height 8
click at [1038, 262] on li "Audits" at bounding box center [1036, 265] width 51 height 17
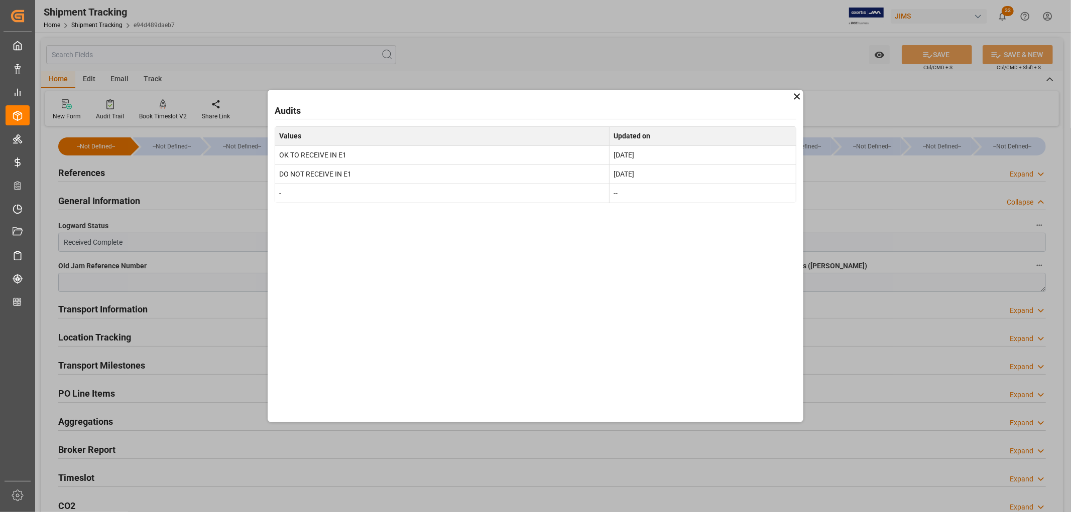
click at [796, 97] on icon at bounding box center [797, 96] width 6 height 6
